Goal: Find specific page/section: Find specific page/section

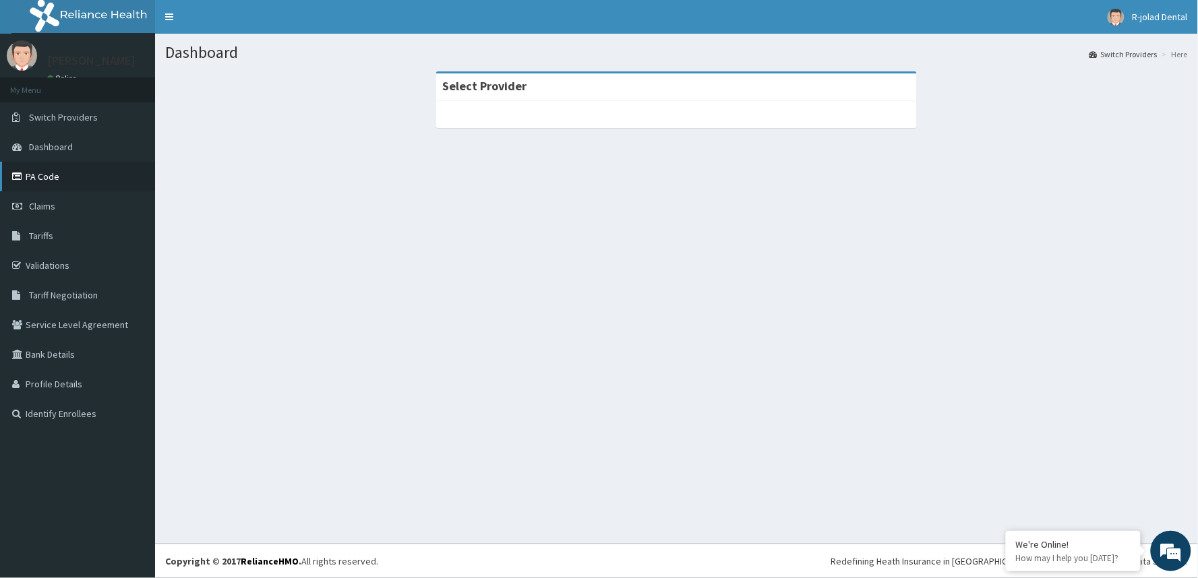
click at [65, 175] on link "PA Code" at bounding box center [77, 177] width 155 height 30
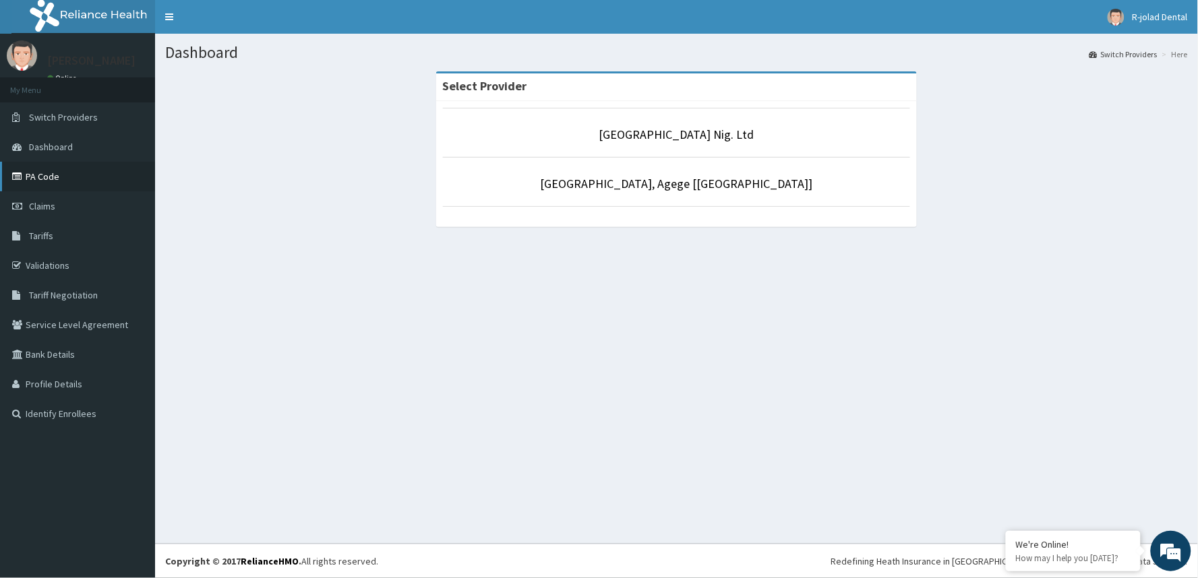
click at [56, 177] on link "PA Code" at bounding box center [77, 177] width 155 height 30
click at [54, 179] on link "PA Code" at bounding box center [77, 177] width 155 height 30
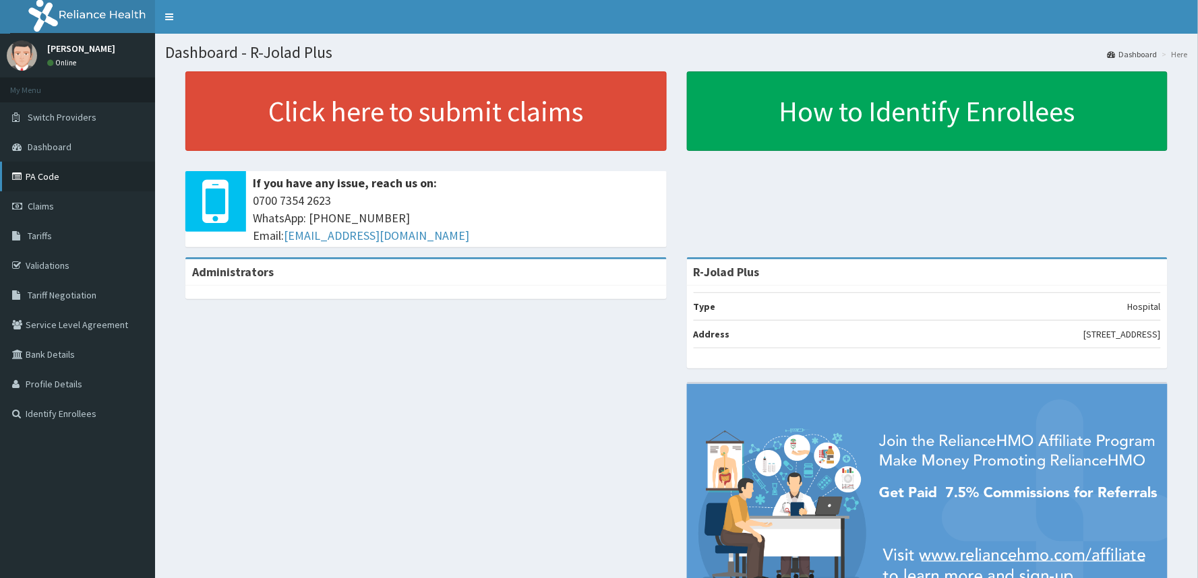
click at [52, 176] on link "PA Code" at bounding box center [77, 177] width 155 height 30
